Goal: Information Seeking & Learning: Learn about a topic

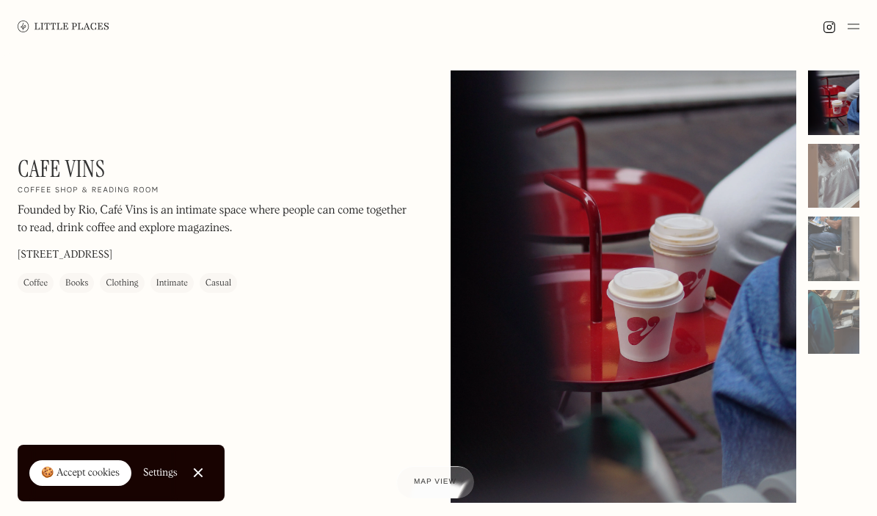
click at [200, 468] on link "Close Cookie Popup" at bounding box center [197, 472] width 29 height 29
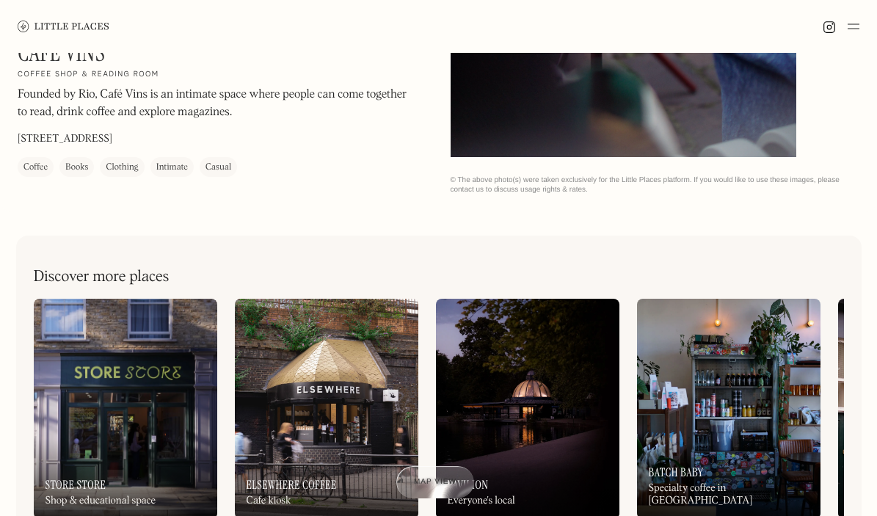
scroll to position [422, 0]
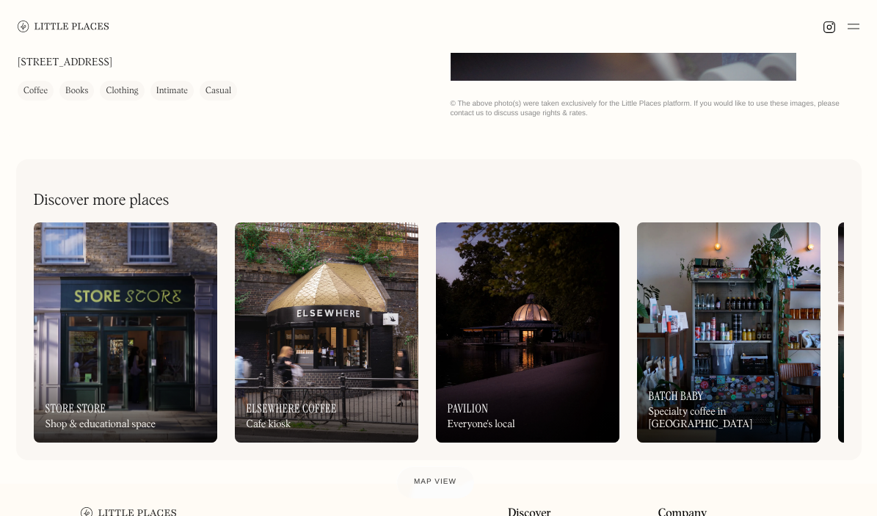
click at [304, 305] on img at bounding box center [326, 332] width 183 height 220
click at [514, 373] on div "On Our Radar Pavilion Everyone's local" at bounding box center [527, 402] width 183 height 81
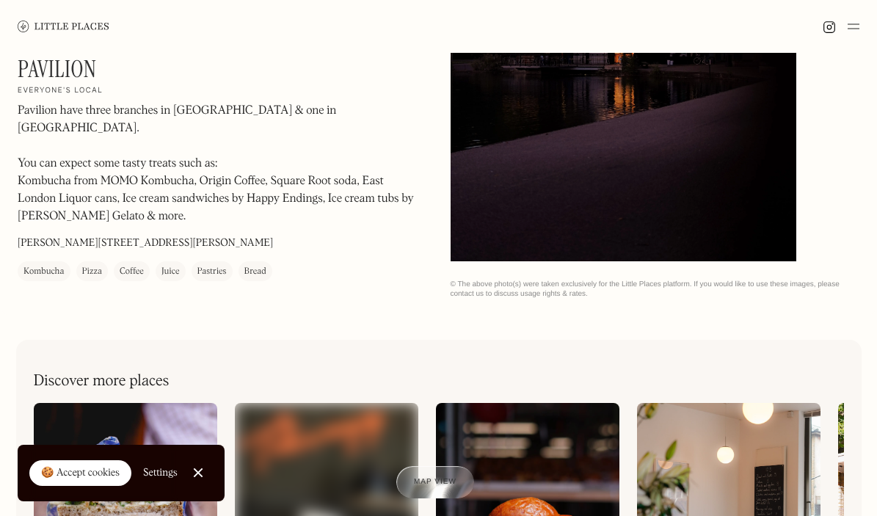
scroll to position [180, 0]
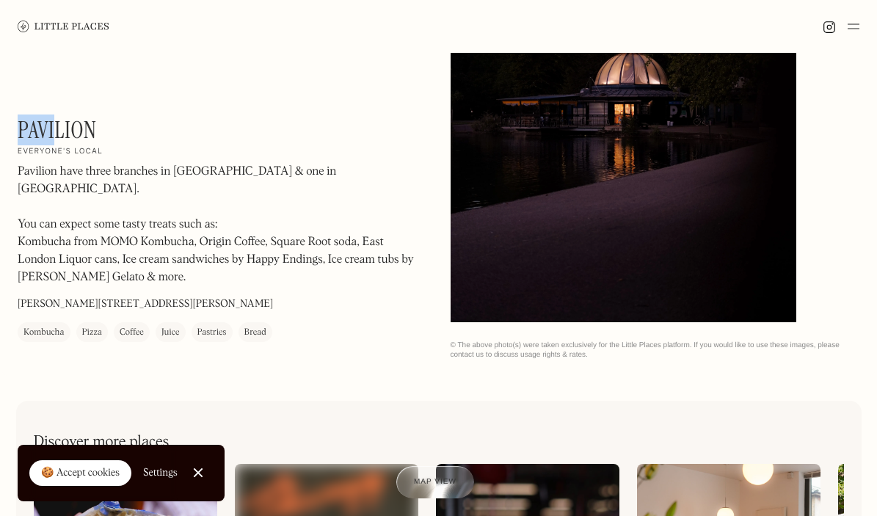
drag, startPoint x: 21, startPoint y: 147, endPoint x: 53, endPoint y: 147, distance: 32.3
click at [53, 144] on h1 "Pavilion" at bounding box center [57, 130] width 79 height 28
click at [293, 196] on p "Pavilion have three branches in London & one in Newquay. ‍ You can expect some …" at bounding box center [216, 224] width 396 height 123
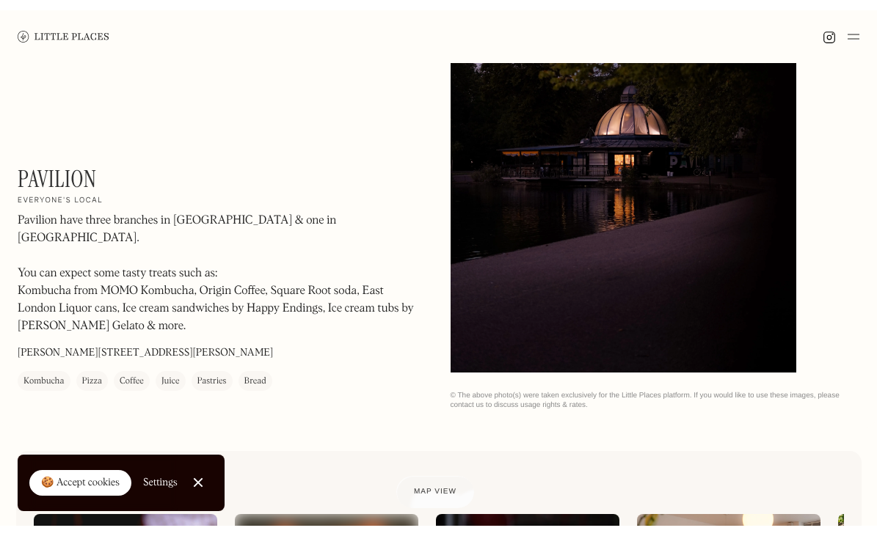
scroll to position [139, 0]
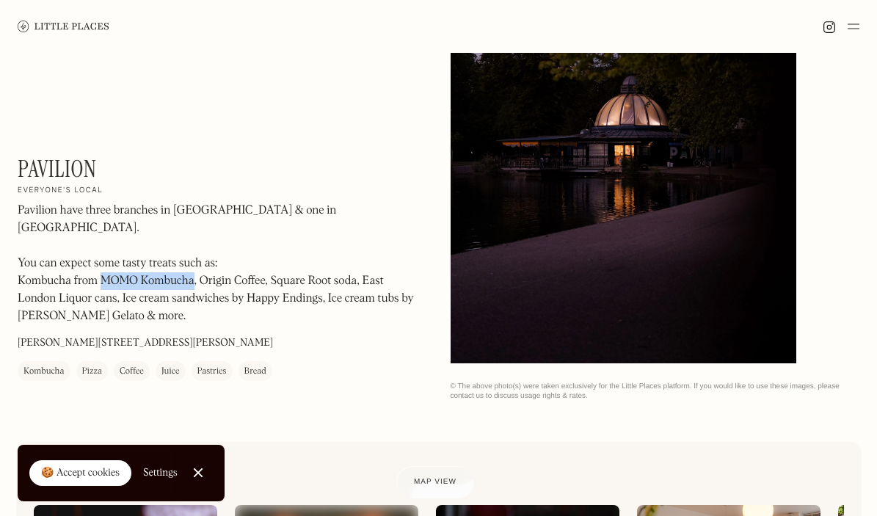
drag, startPoint x: 101, startPoint y: 263, endPoint x: 194, endPoint y: 264, distance: 92.4
click at [194, 264] on p "Pavilion have three branches in London & one in Newquay. ‍ You can expect some …" at bounding box center [216, 263] width 396 height 123
copy p "MOMO Kombucha"
click at [124, 211] on p "Pavilion have three branches in London & one in Newquay. ‍ You can expect some …" at bounding box center [216, 263] width 396 height 123
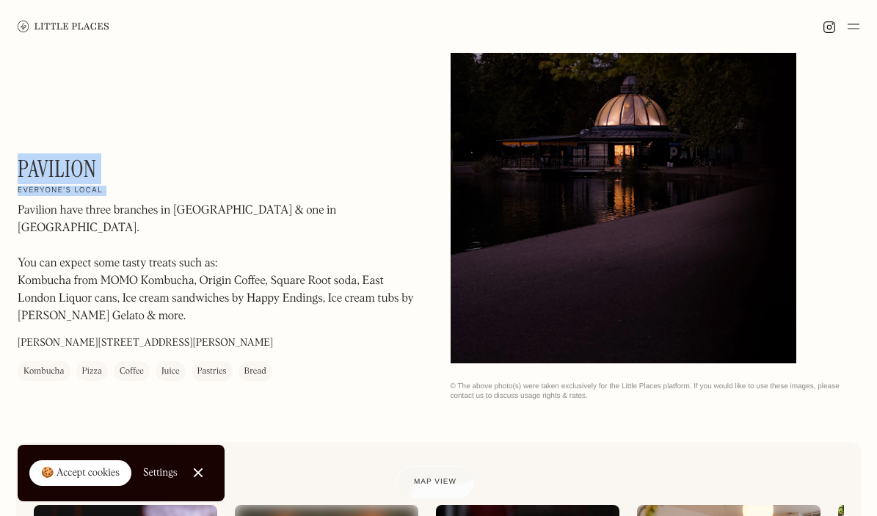
drag, startPoint x: 22, startPoint y: 169, endPoint x: 125, endPoint y: 190, distance: 105.6
click at [125, 190] on div "Pavilion On Our Radar Everyone's local Pavilion have three branches in London &…" at bounding box center [216, 268] width 396 height 226
copy div "Pavilion On Our Radar Everyone's local"
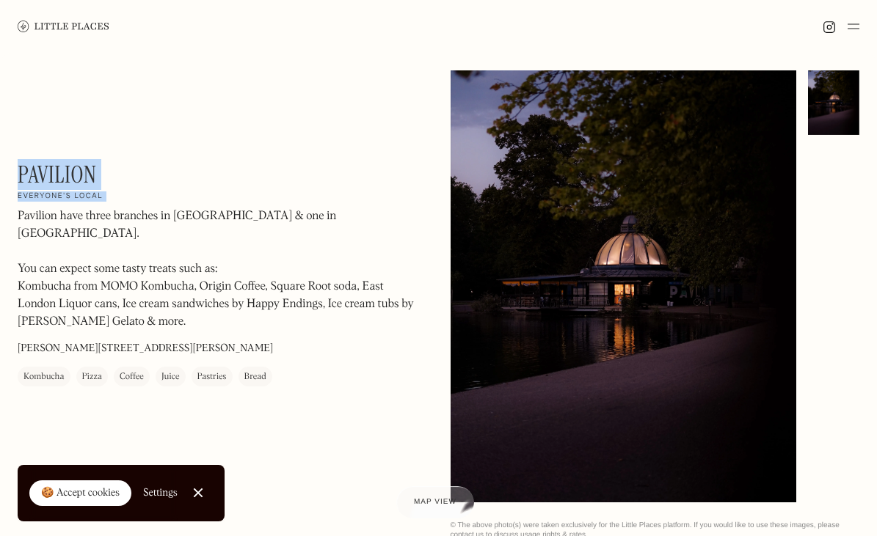
scroll to position [0, 0]
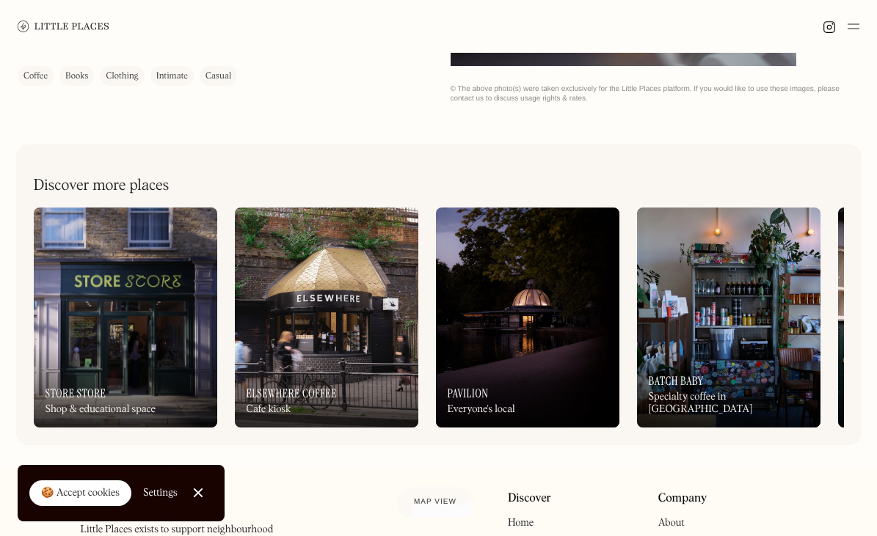
scroll to position [439, 0]
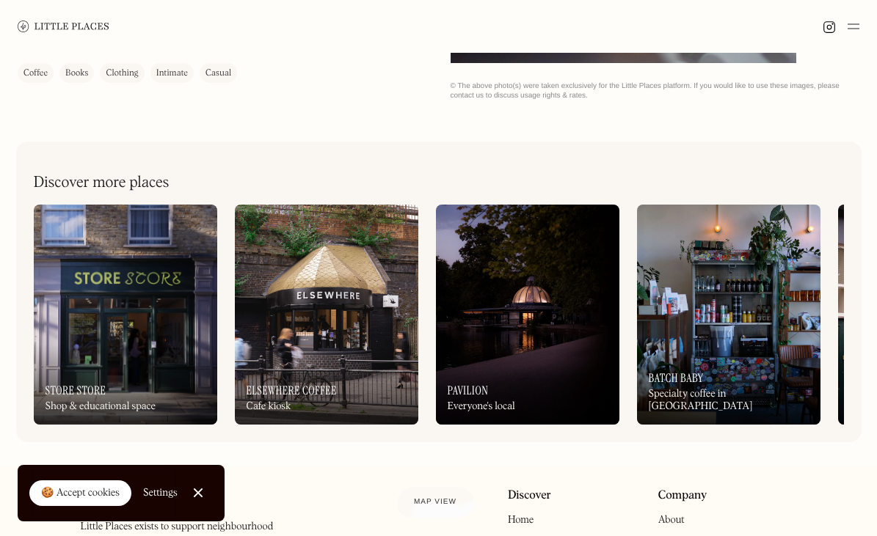
click at [822, 326] on div "On Our Radar Store Store Shop & educational space On Our Radar Elsewhere Coffee…" at bounding box center [439, 315] width 810 height 220
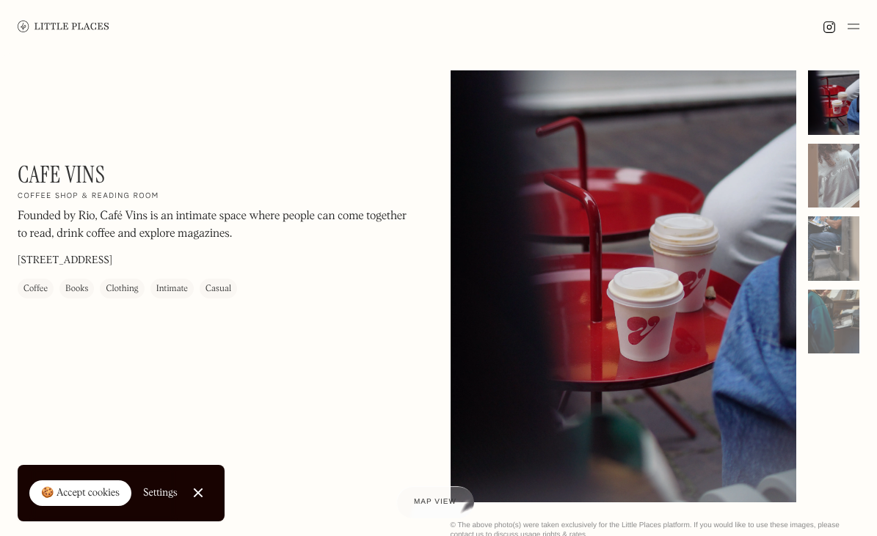
scroll to position [0, 0]
click at [70, 23] on img at bounding box center [64, 26] width 92 height 11
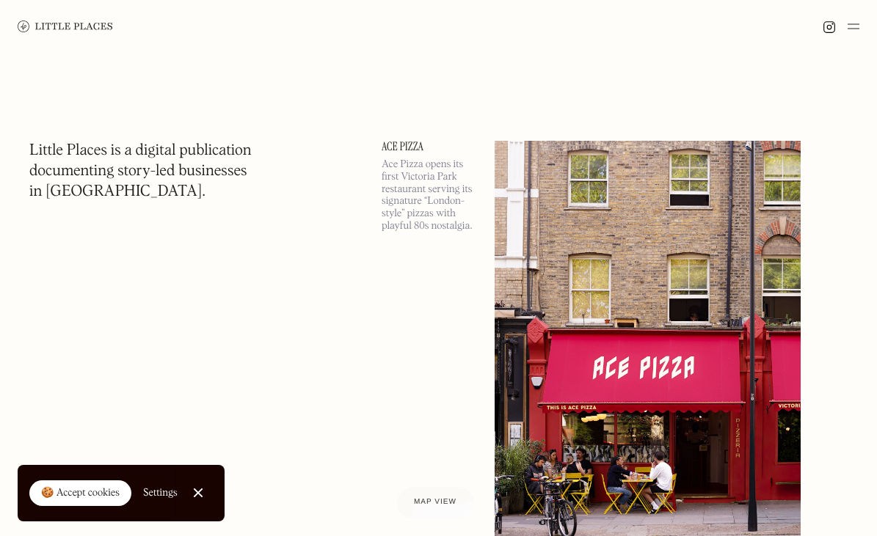
click at [197, 490] on link "Close Cookie Popup" at bounding box center [197, 492] width 29 height 29
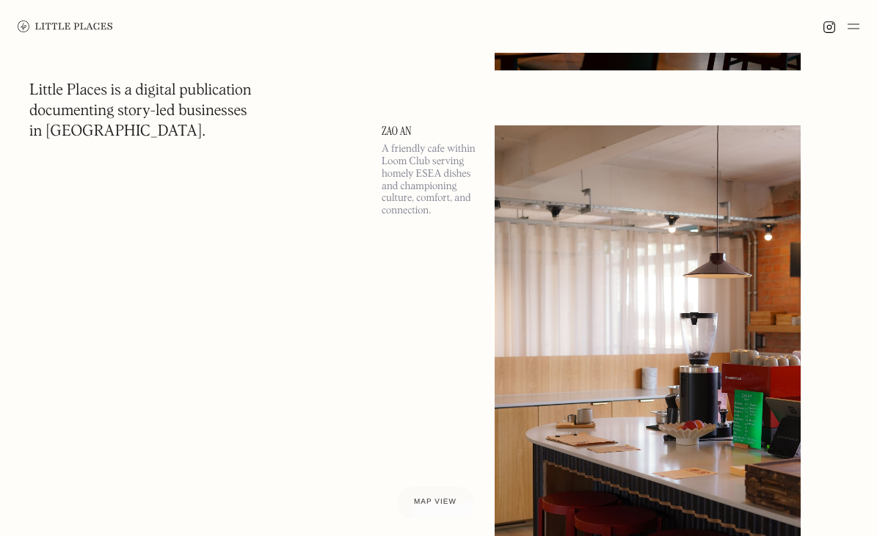
scroll to position [2107, 0]
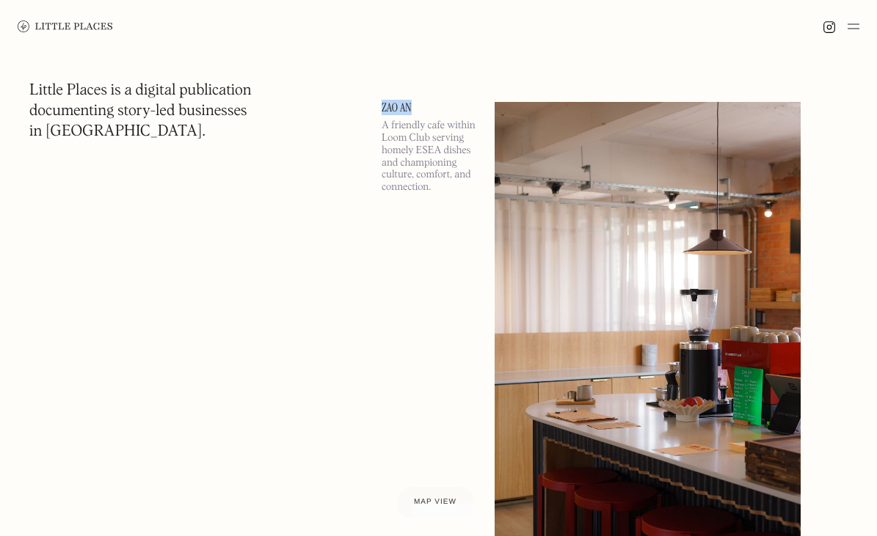
drag, startPoint x: 376, startPoint y: 107, endPoint x: 420, endPoint y: 108, distance: 43.3
copy link "Zao An"
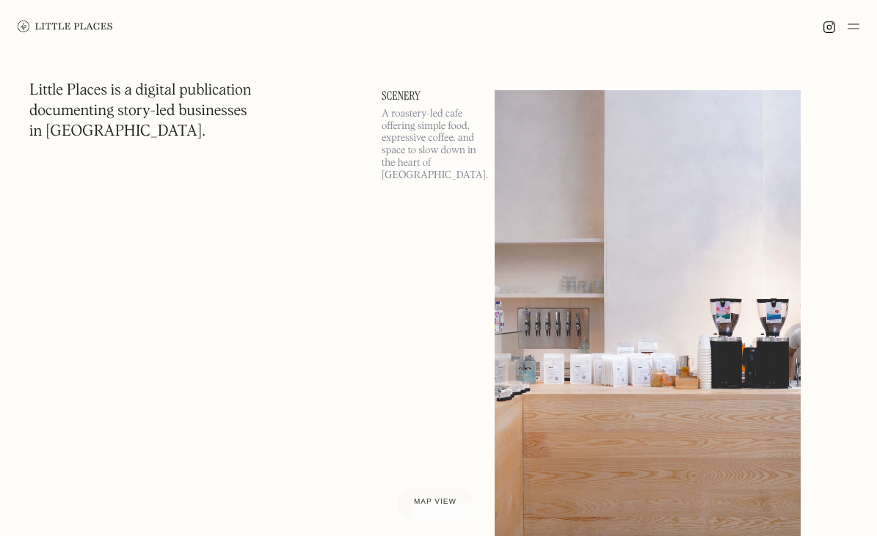
scroll to position [3151, 0]
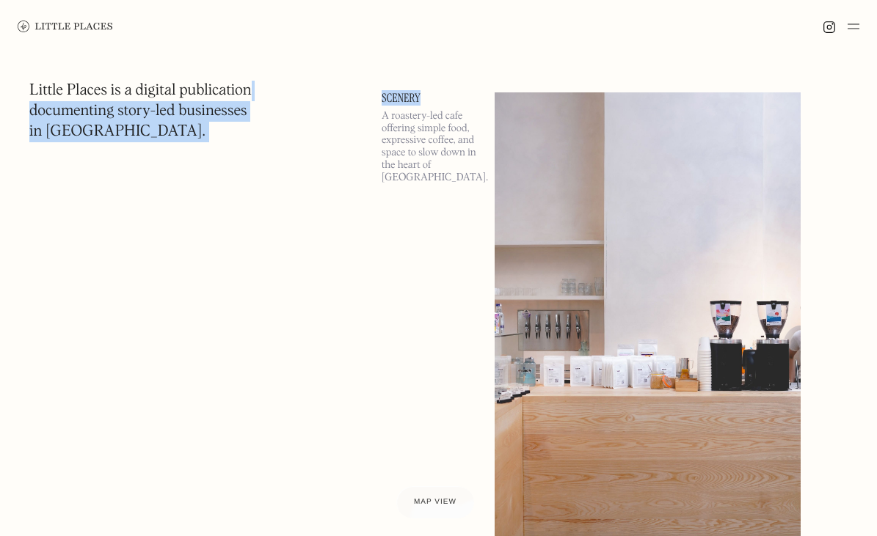
drag, startPoint x: 340, startPoint y: 91, endPoint x: 434, endPoint y: 94, distance: 93.2
click at [451, 97] on link "Scenery" at bounding box center [428, 98] width 95 height 12
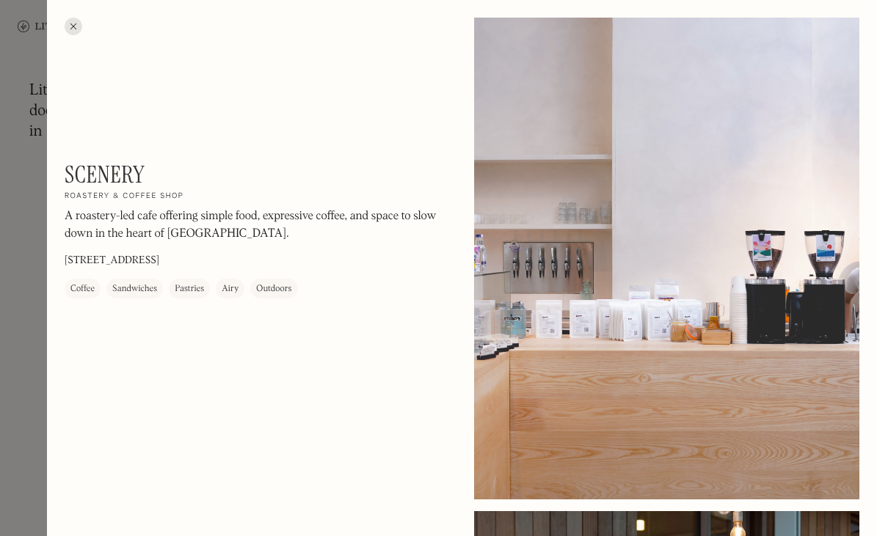
click at [75, 25] on div at bounding box center [74, 27] width 18 height 18
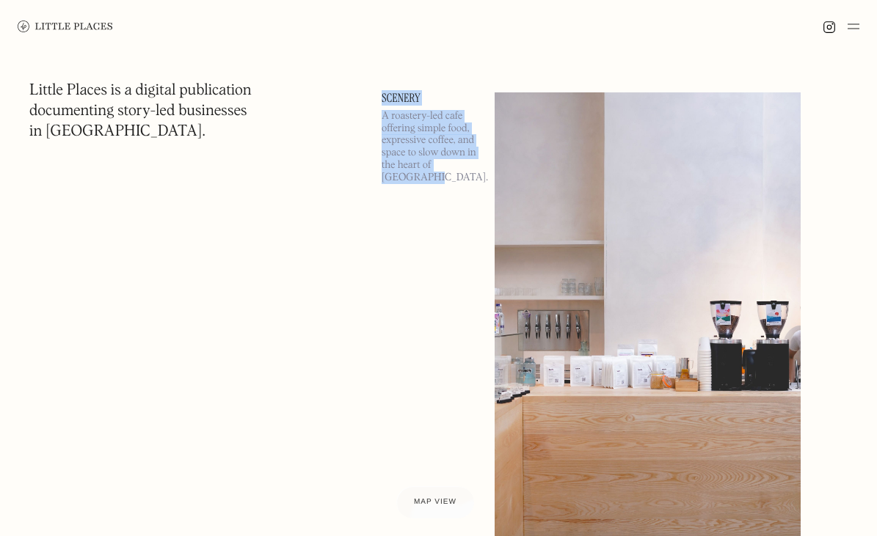
drag, startPoint x: 434, startPoint y: 181, endPoint x: 373, endPoint y: 95, distance: 105.8
copy div "Scenery A roastery-led cafe offering simple food, expressive coffee, and space …"
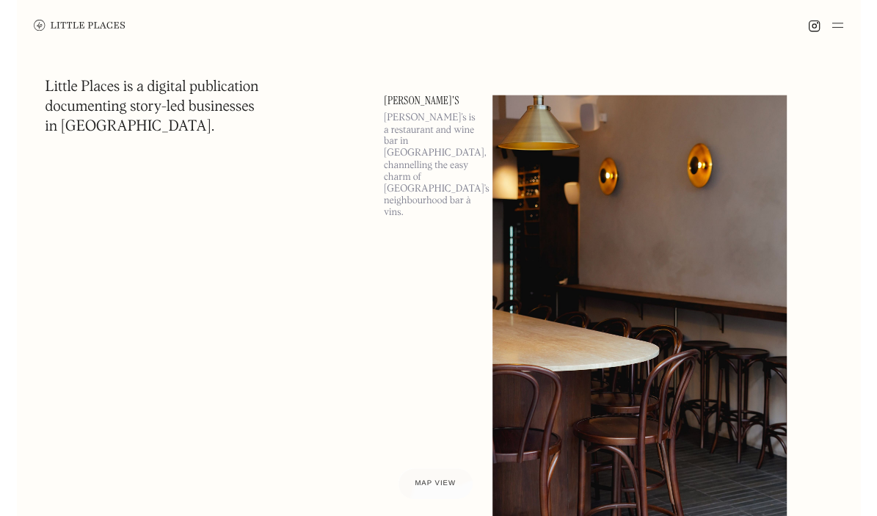
scroll to position [8318, 0]
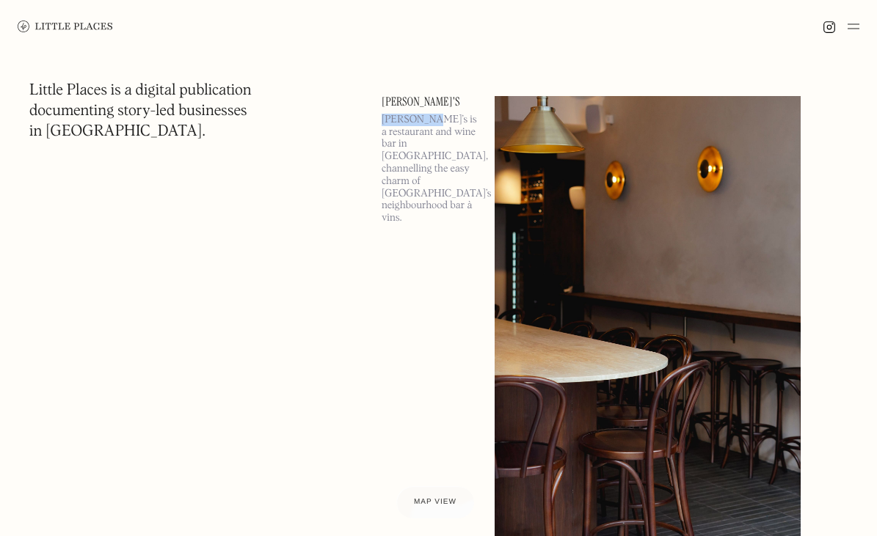
drag, startPoint x: 373, startPoint y: 119, endPoint x: 423, endPoint y: 119, distance: 50.6
copy p "[PERSON_NAME]’s"
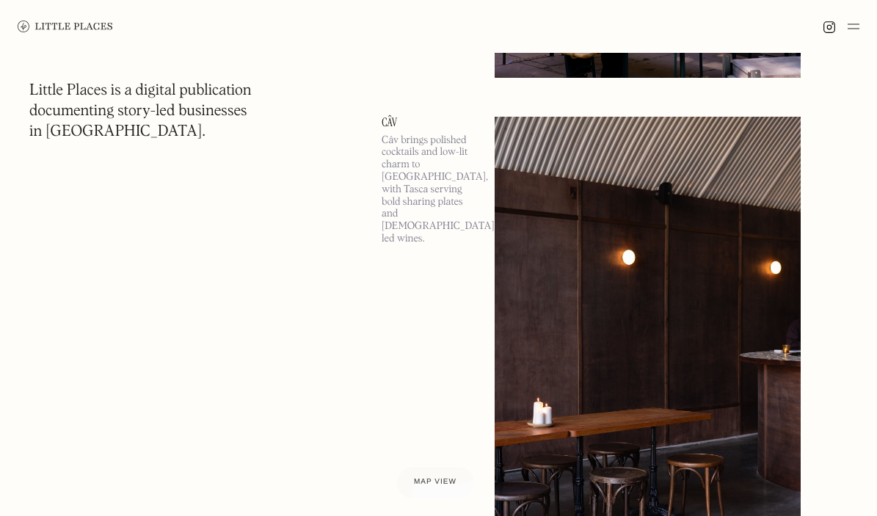
scroll to position [11043, 0]
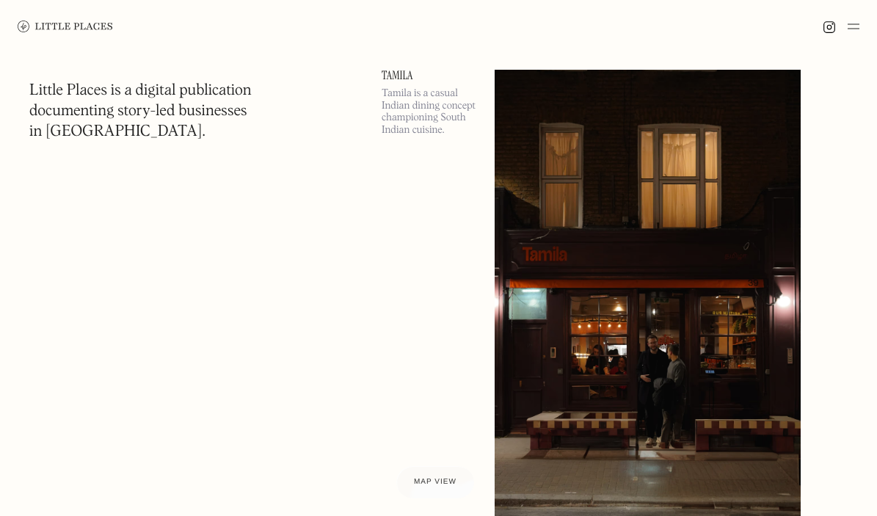
scroll to position [24073, 0]
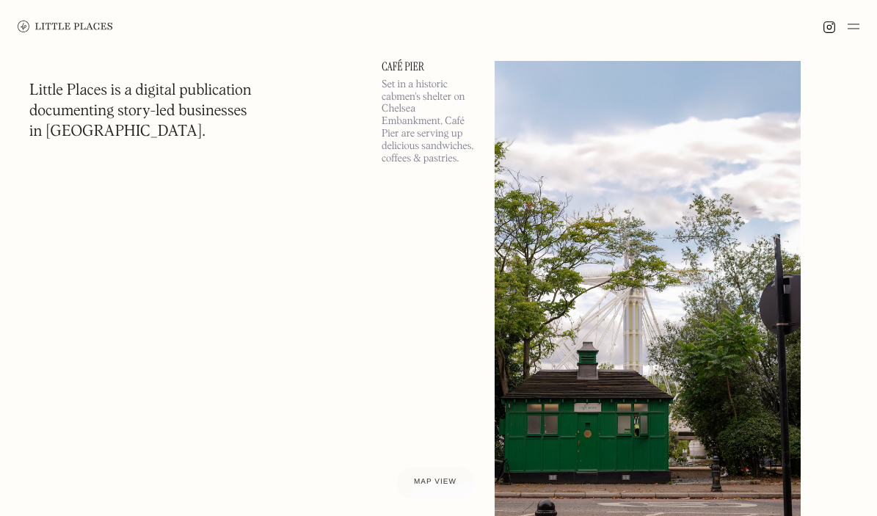
scroll to position [28111, 0]
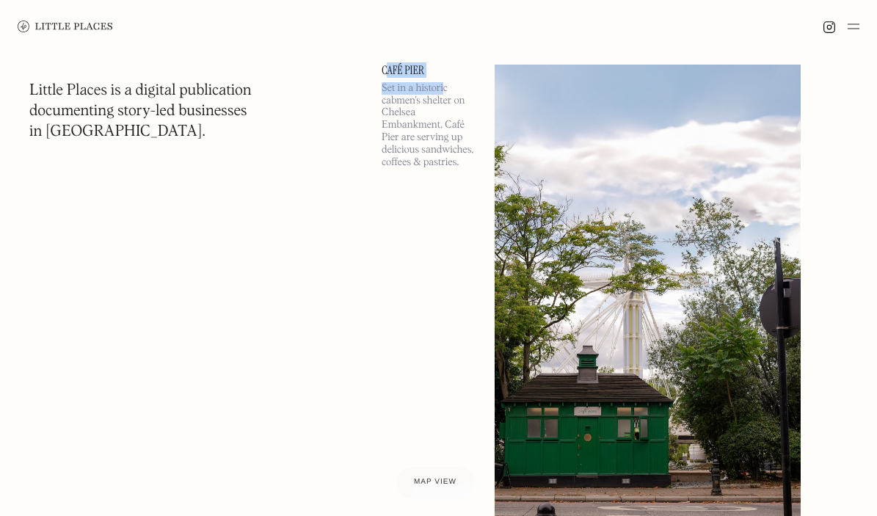
drag, startPoint x: 445, startPoint y: 90, endPoint x: 385, endPoint y: 65, distance: 64.2
click at [385, 65] on div "Café Pier Set in a historic cabmen's shelter on Chelsea Embankment, [GEOGRAPHIC…" at bounding box center [428, 271] width 95 height 412
copy div "afé Pier Set in a histori"
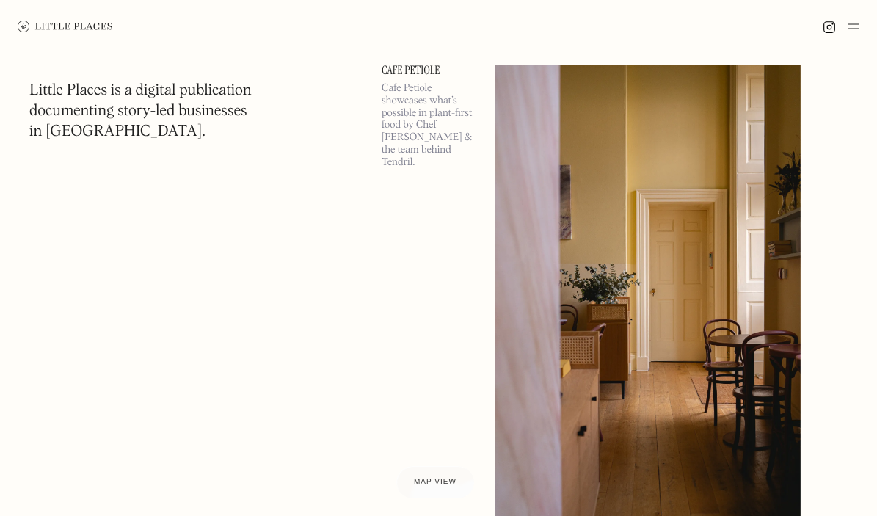
scroll to position [32114, 0]
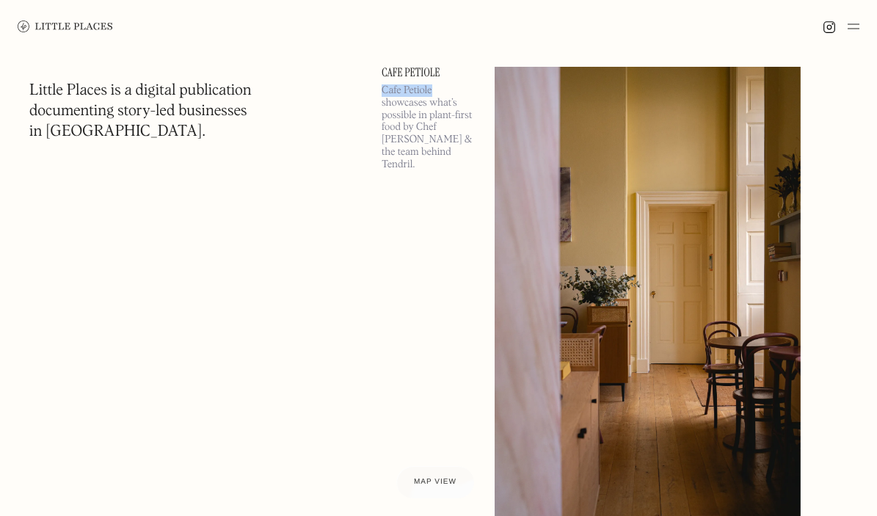
drag, startPoint x: 438, startPoint y: 87, endPoint x: 381, endPoint y: 87, distance: 56.5
click at [381, 87] on p "Cafe Petiole showcases what’s possible in plant-first food by Chef [PERSON_NAME…" at bounding box center [428, 127] width 95 height 87
copy p "Cafe Petiole"
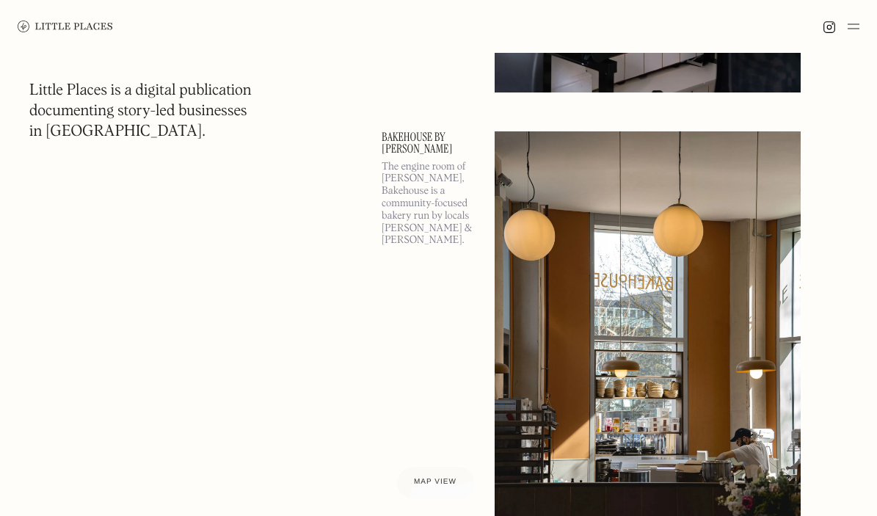
scroll to position [36631, 0]
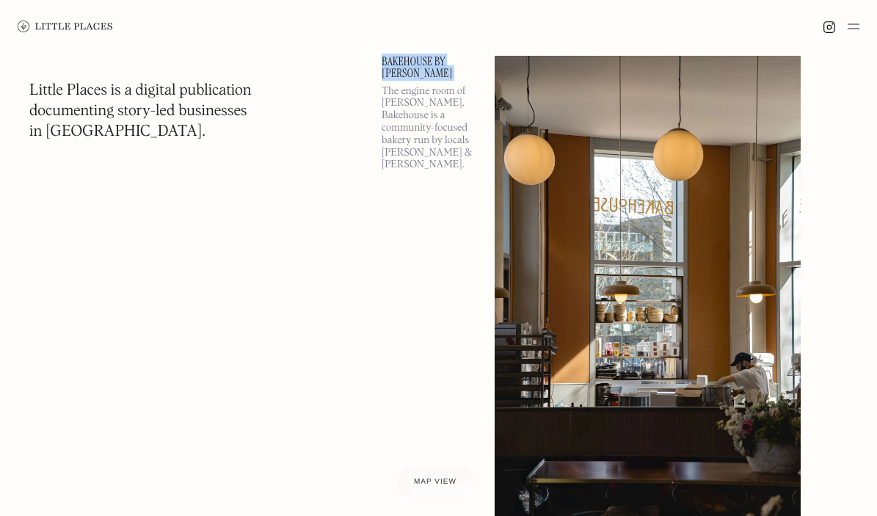
drag, startPoint x: 442, startPoint y: 83, endPoint x: 381, endPoint y: 61, distance: 64.1
click at [381, 61] on div "Bakehouse by [PERSON_NAME] The engine room of [PERSON_NAME], Bakehouse is a com…" at bounding box center [428, 262] width 95 height 412
copy link "Bakehouse by [PERSON_NAME]"
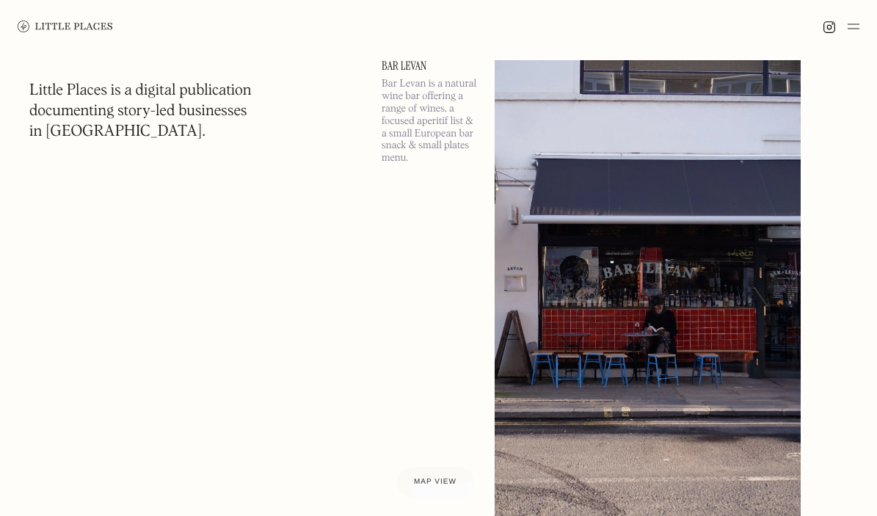
scroll to position [44129, 0]
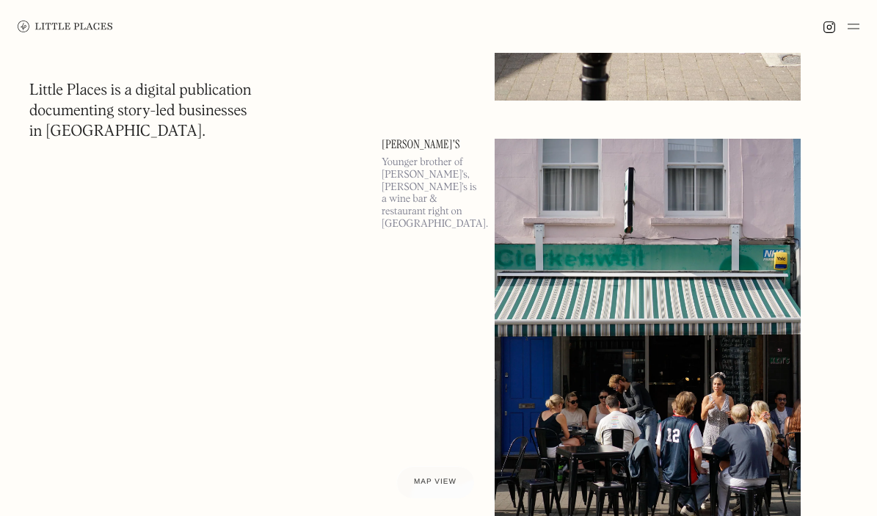
scroll to position [61603, 0]
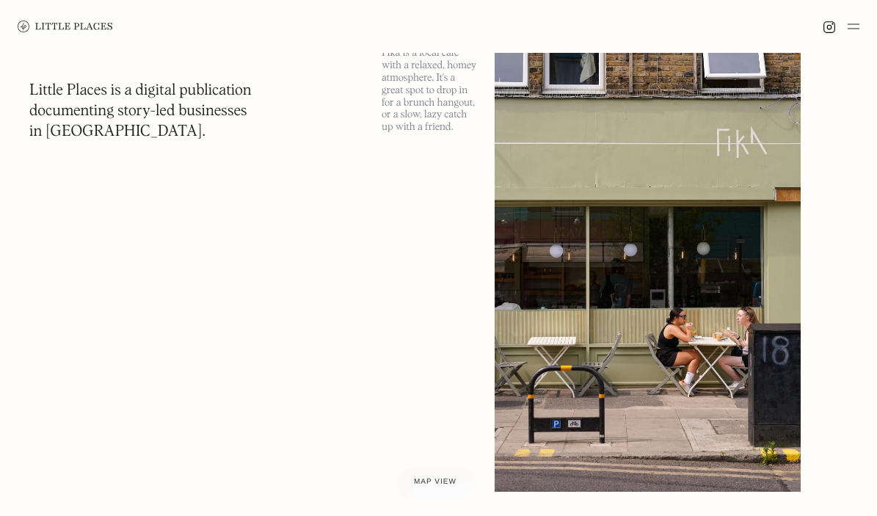
scroll to position [67111, 0]
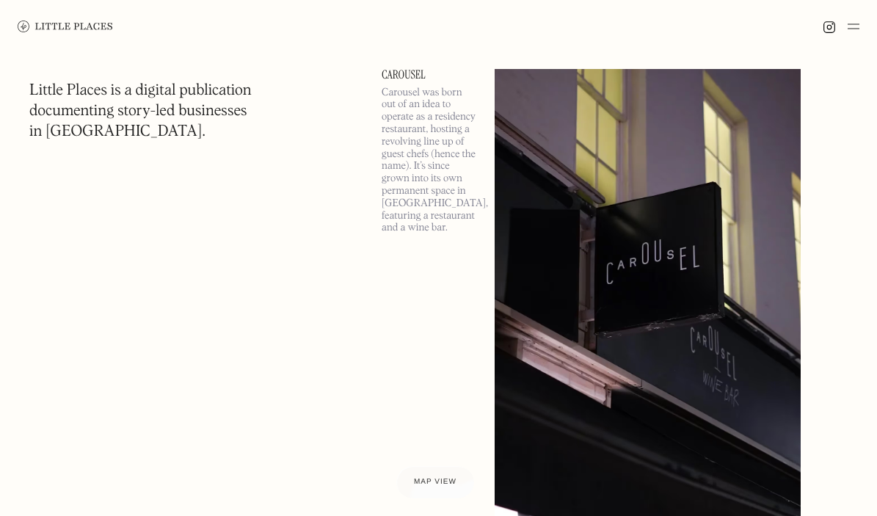
scroll to position [86679, 0]
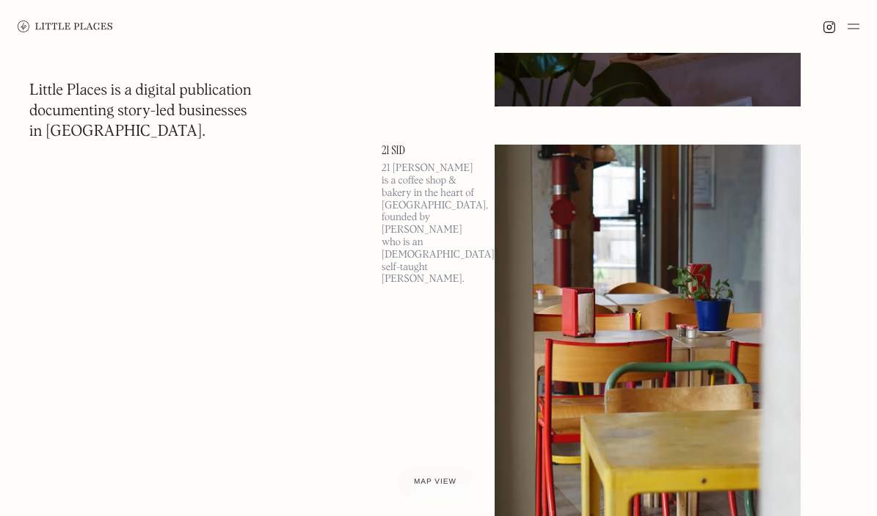
scroll to position [98160, 0]
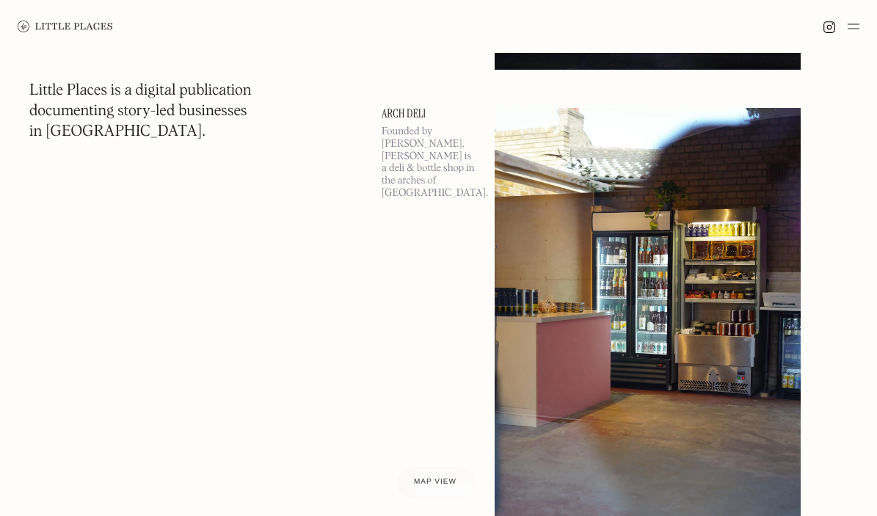
scroll to position [105164, 0]
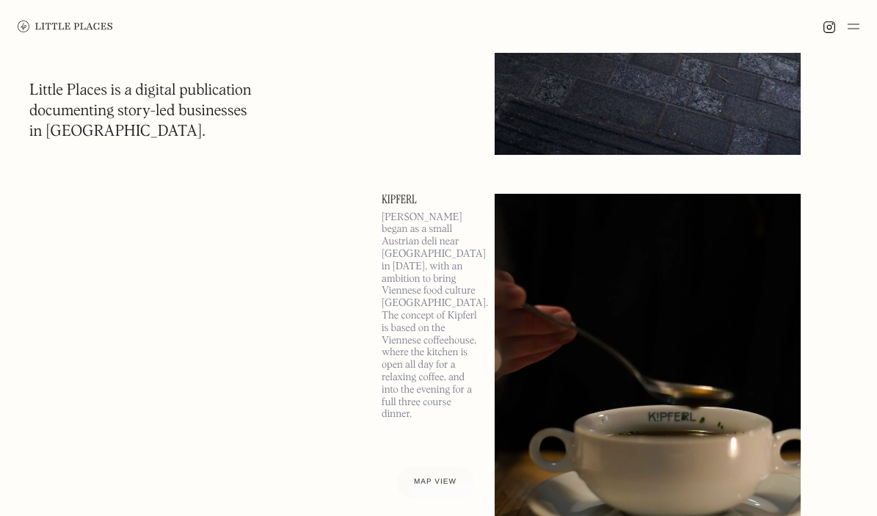
scroll to position [113708, 0]
